Goal: Check status

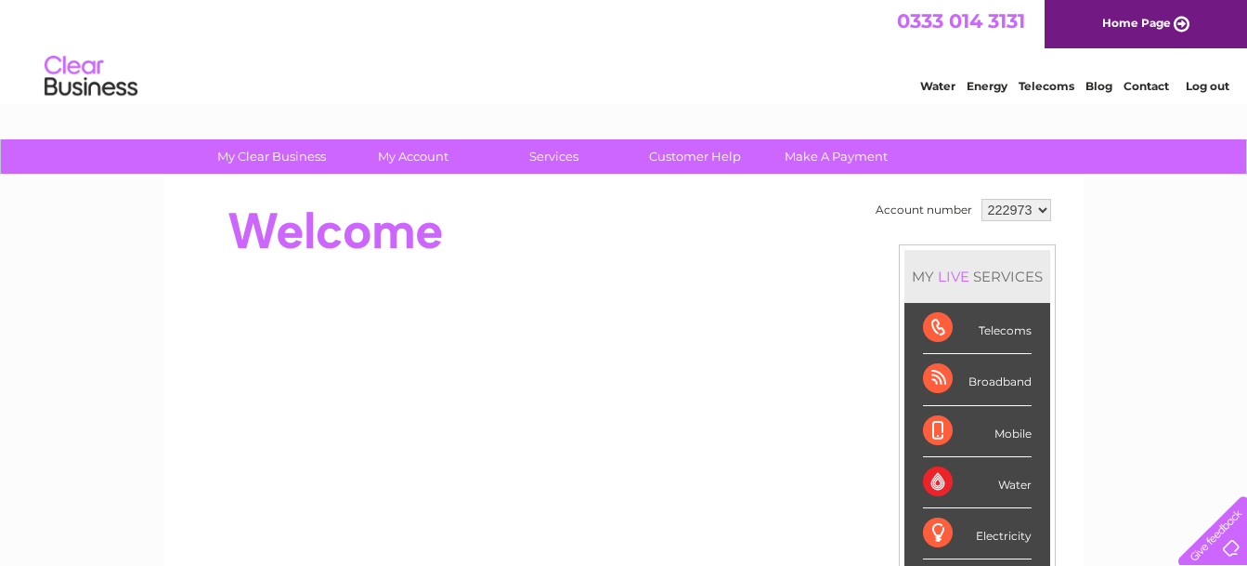
scroll to position [93, 0]
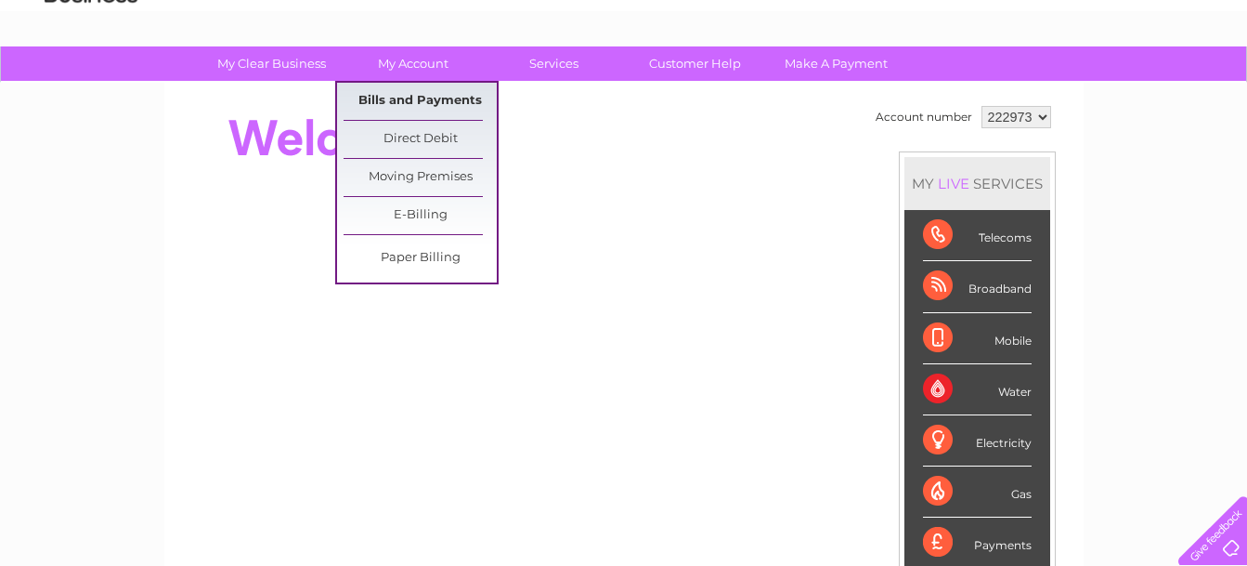
click at [420, 98] on link "Bills and Payments" at bounding box center [420, 101] width 153 height 37
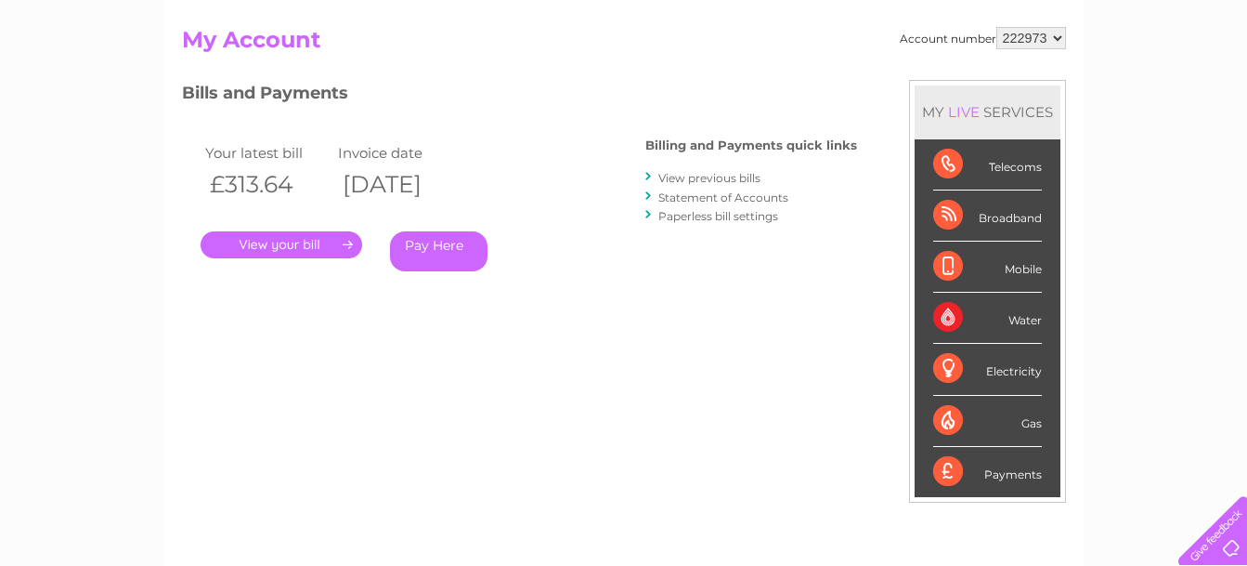
scroll to position [93, 0]
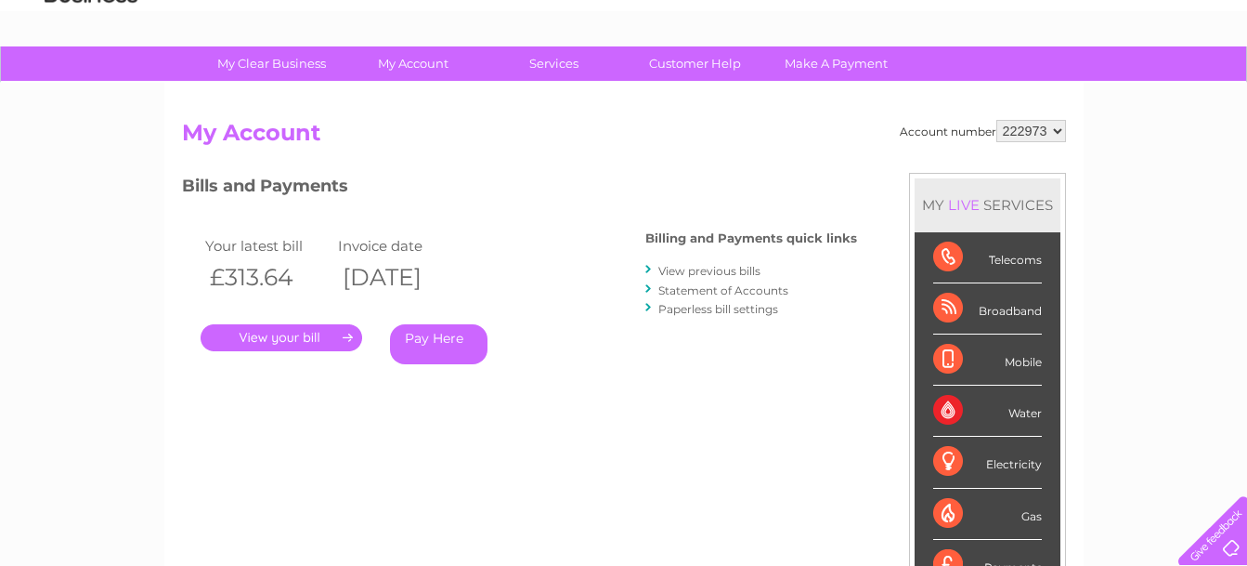
click at [692, 292] on link "Statement of Accounts" at bounding box center [724, 290] width 130 height 14
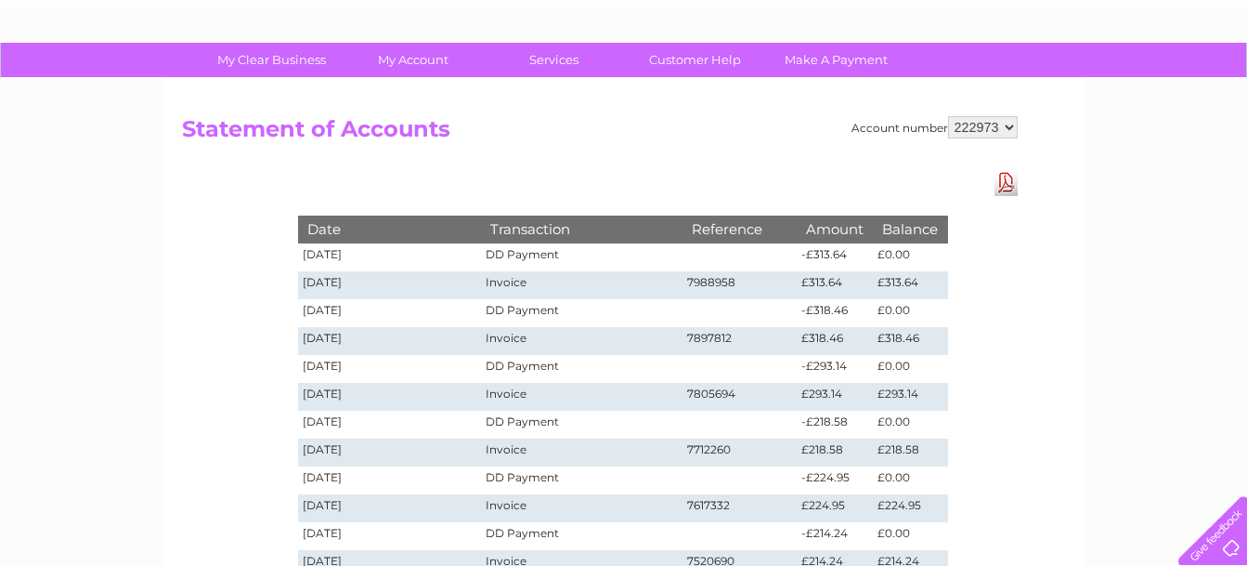
scroll to position [93, 0]
